Goal: Communication & Community: Answer question/provide support

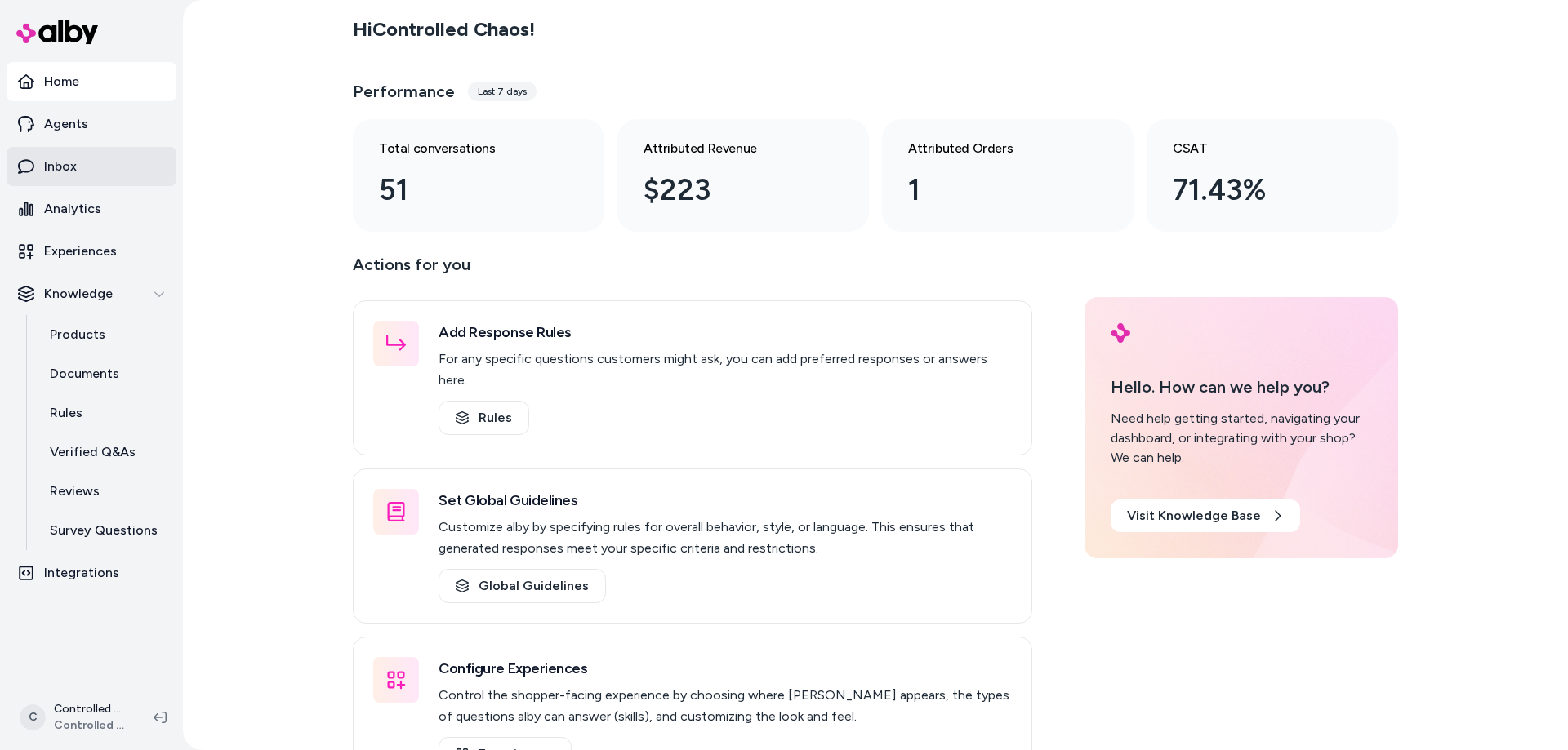
click at [92, 169] on link "Inbox" at bounding box center [91, 167] width 170 height 40
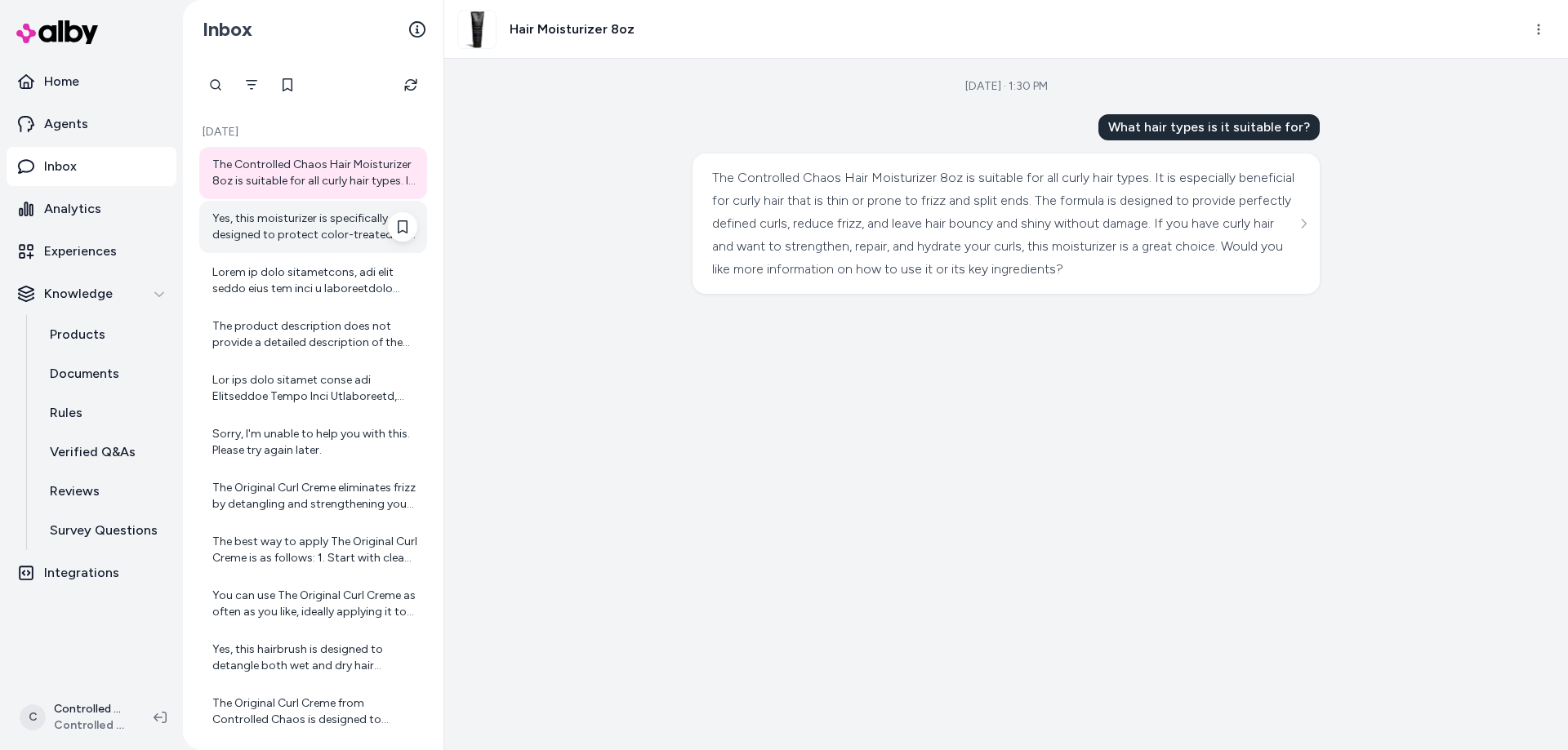
click at [311, 228] on div "Yes, this moisturizer is specifically designed to protect color-treated hair wh…" at bounding box center [314, 226] width 205 height 32
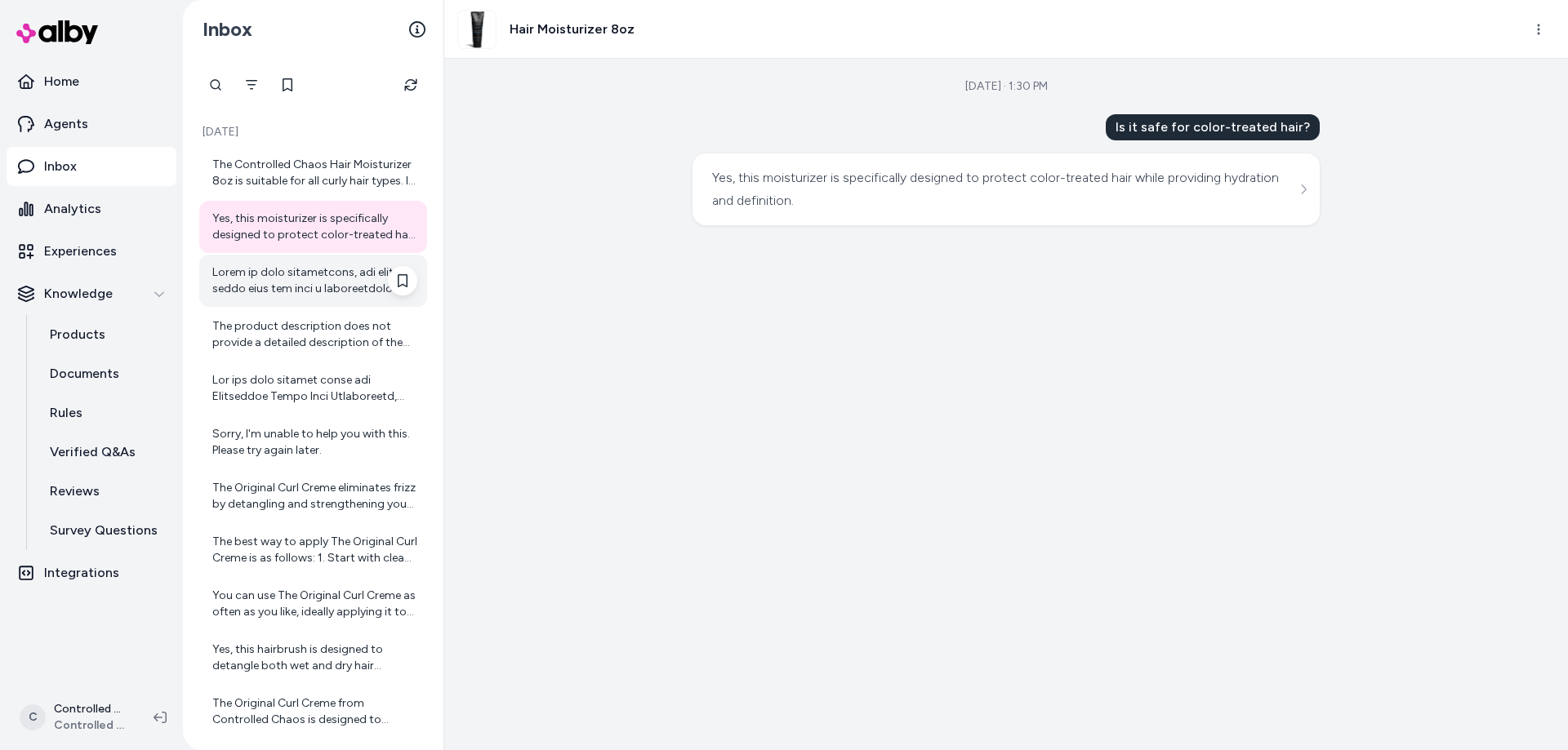
click at [291, 296] on div at bounding box center [314, 280] width 205 height 32
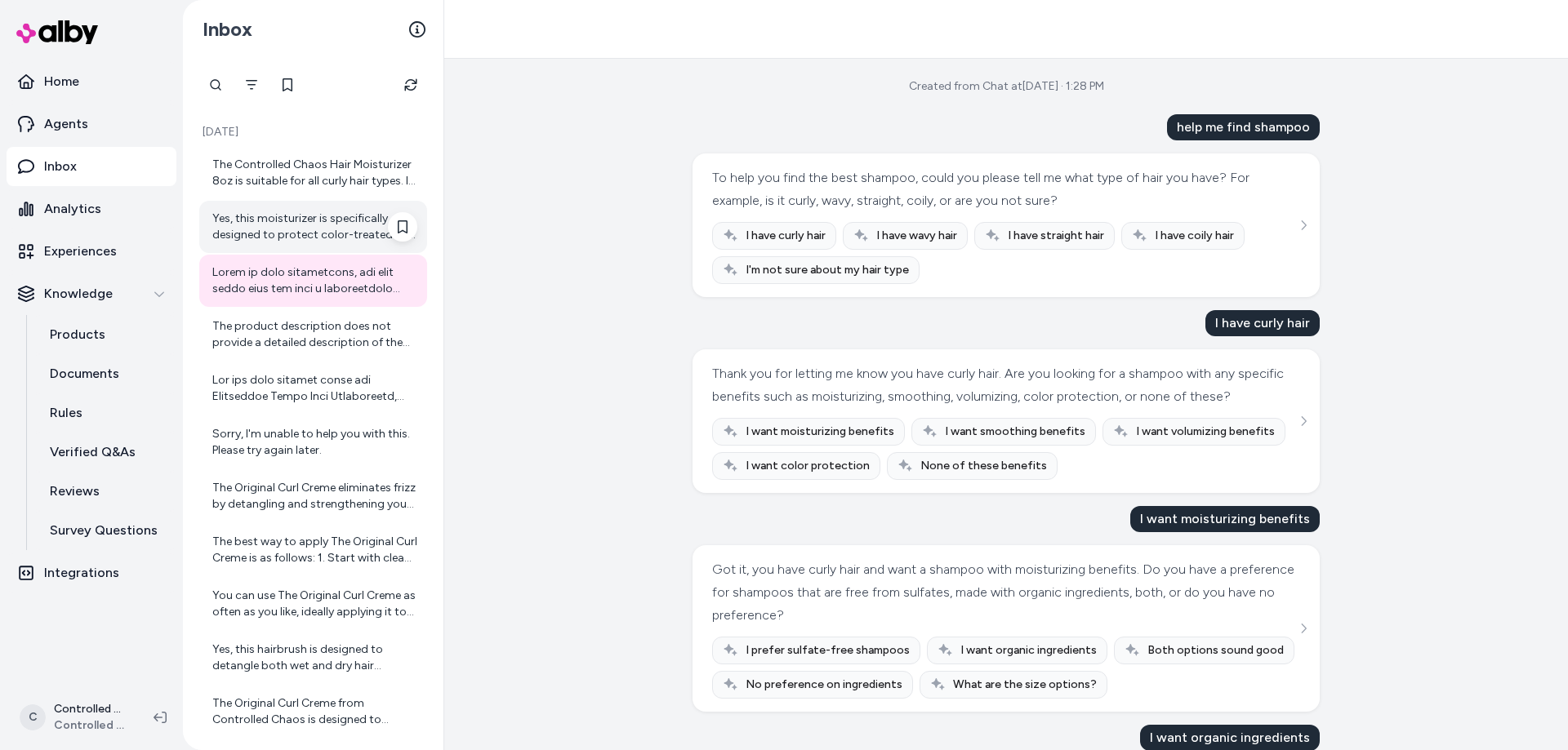
click at [302, 241] on div "Yes, this moisturizer is specifically designed to protect color-treated hair wh…" at bounding box center [314, 226] width 205 height 32
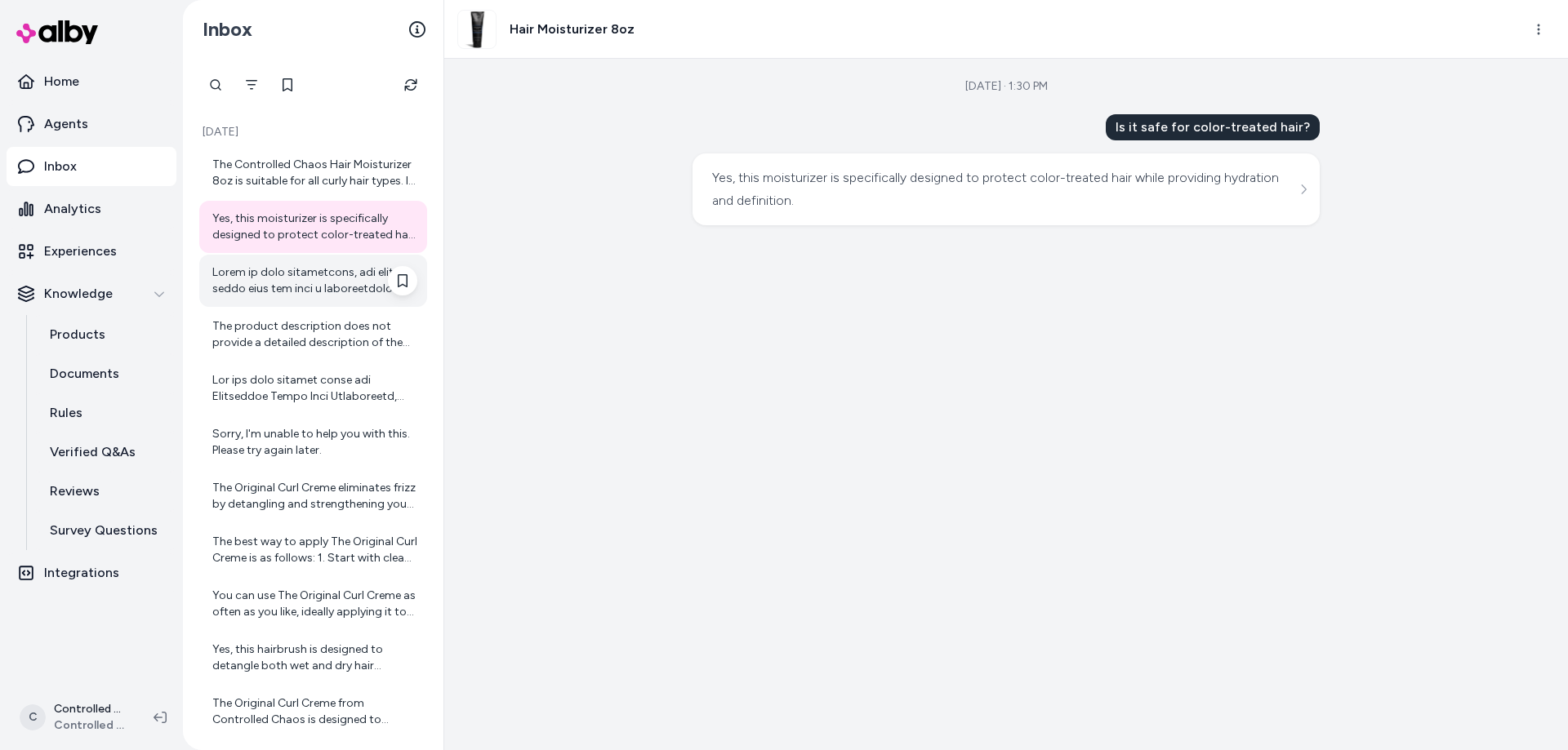
click at [307, 284] on div at bounding box center [314, 280] width 205 height 32
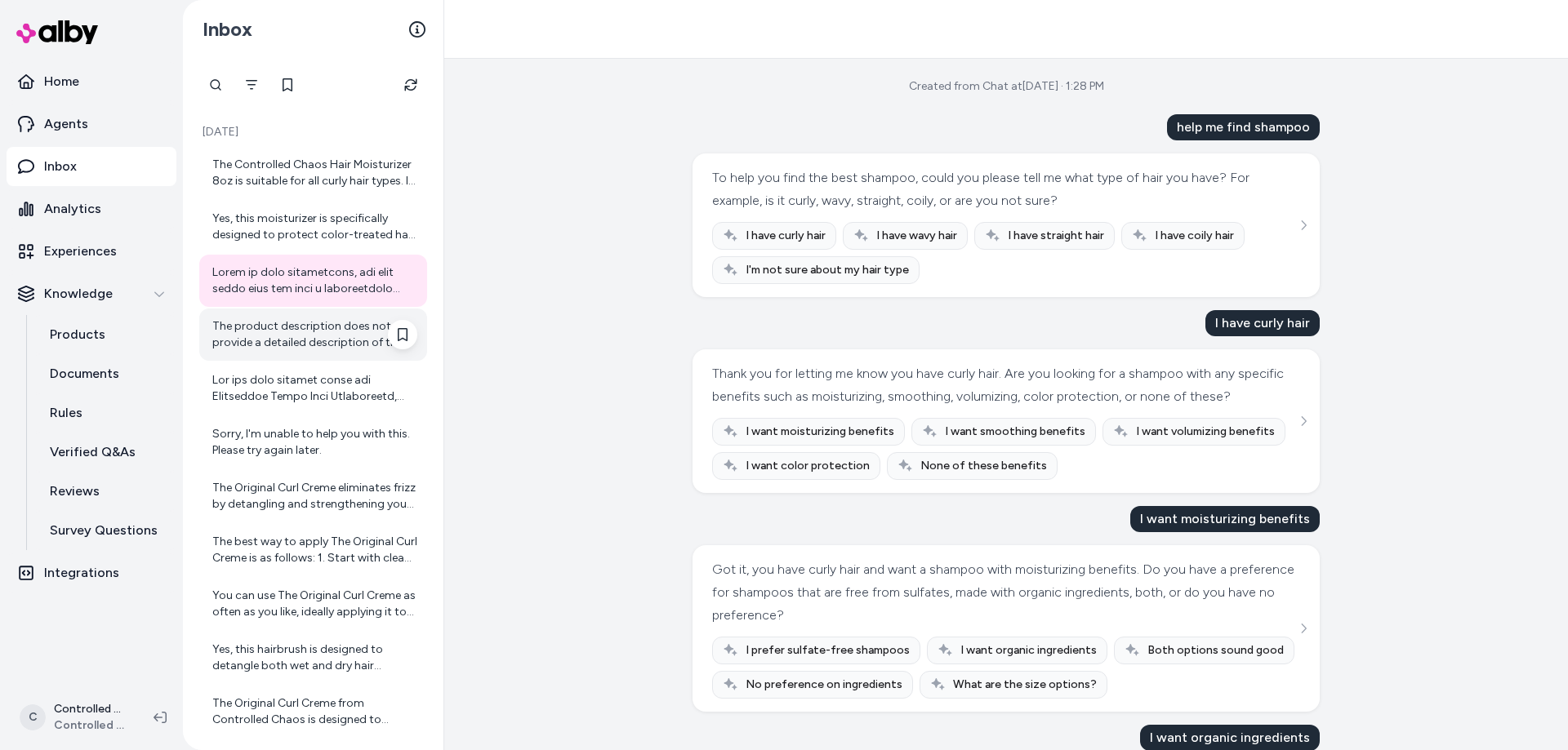
click at [299, 329] on div "The product description does not provide a detailed description of the fragranc…" at bounding box center [314, 334] width 205 height 32
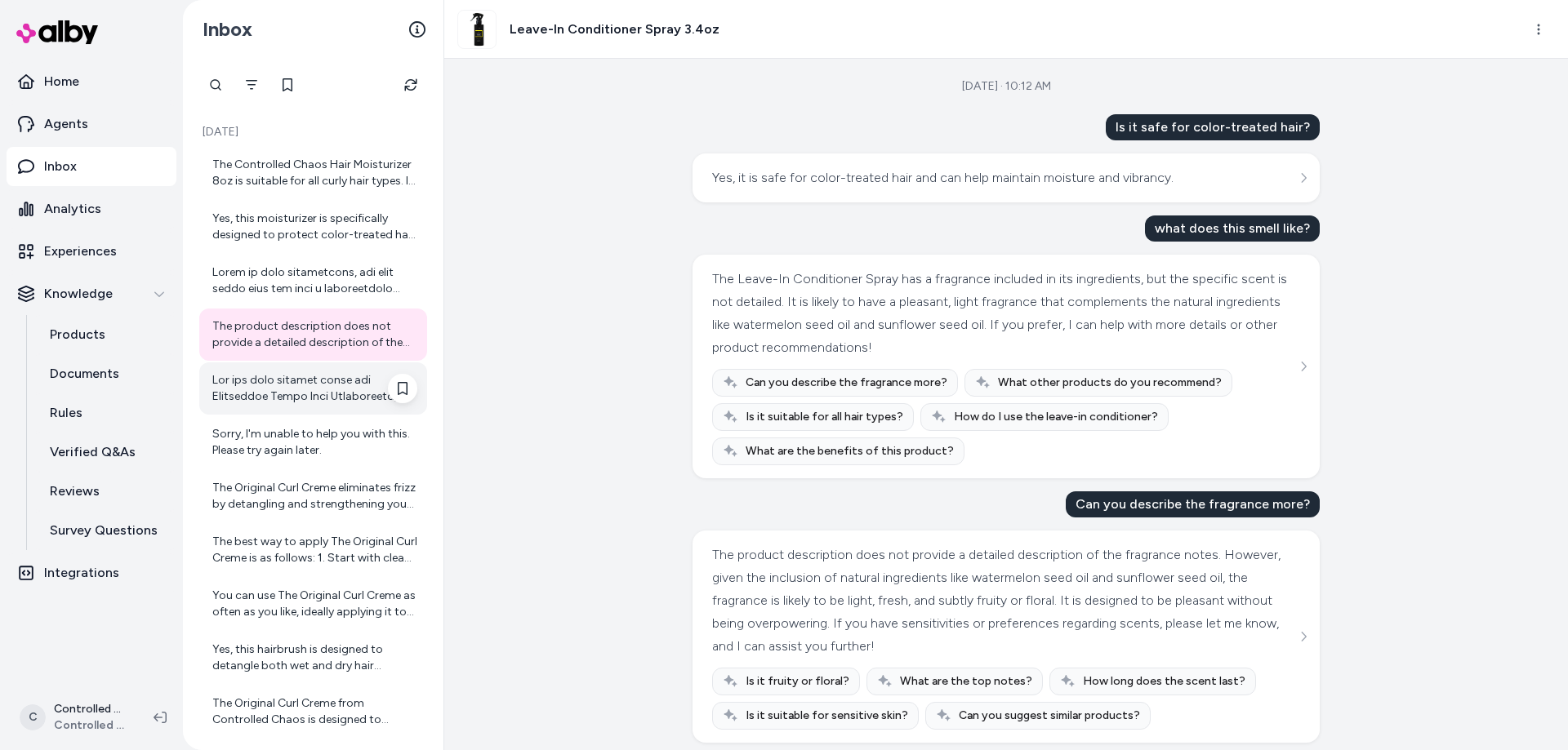
click at [294, 378] on div at bounding box center [314, 388] width 205 height 32
